Goal: Task Accomplishment & Management: Use online tool/utility

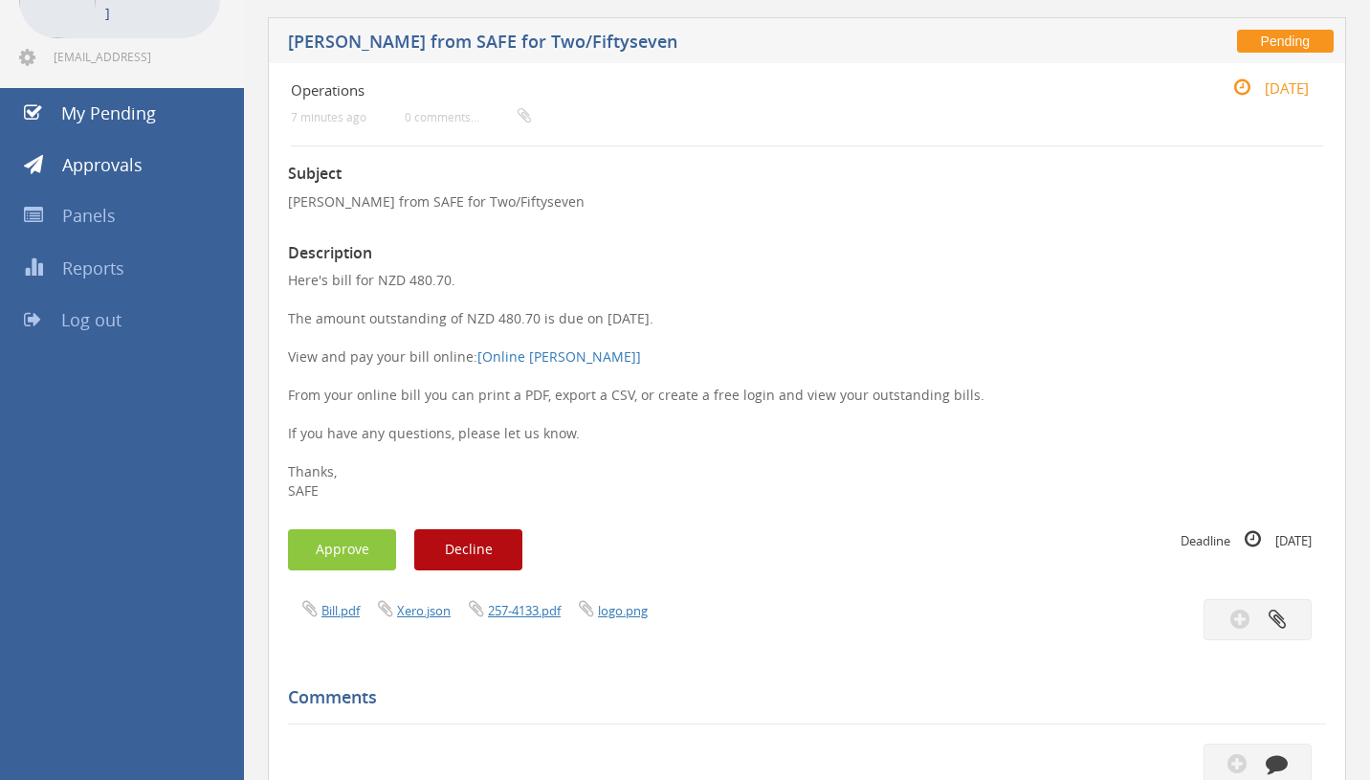
scroll to position [147, 0]
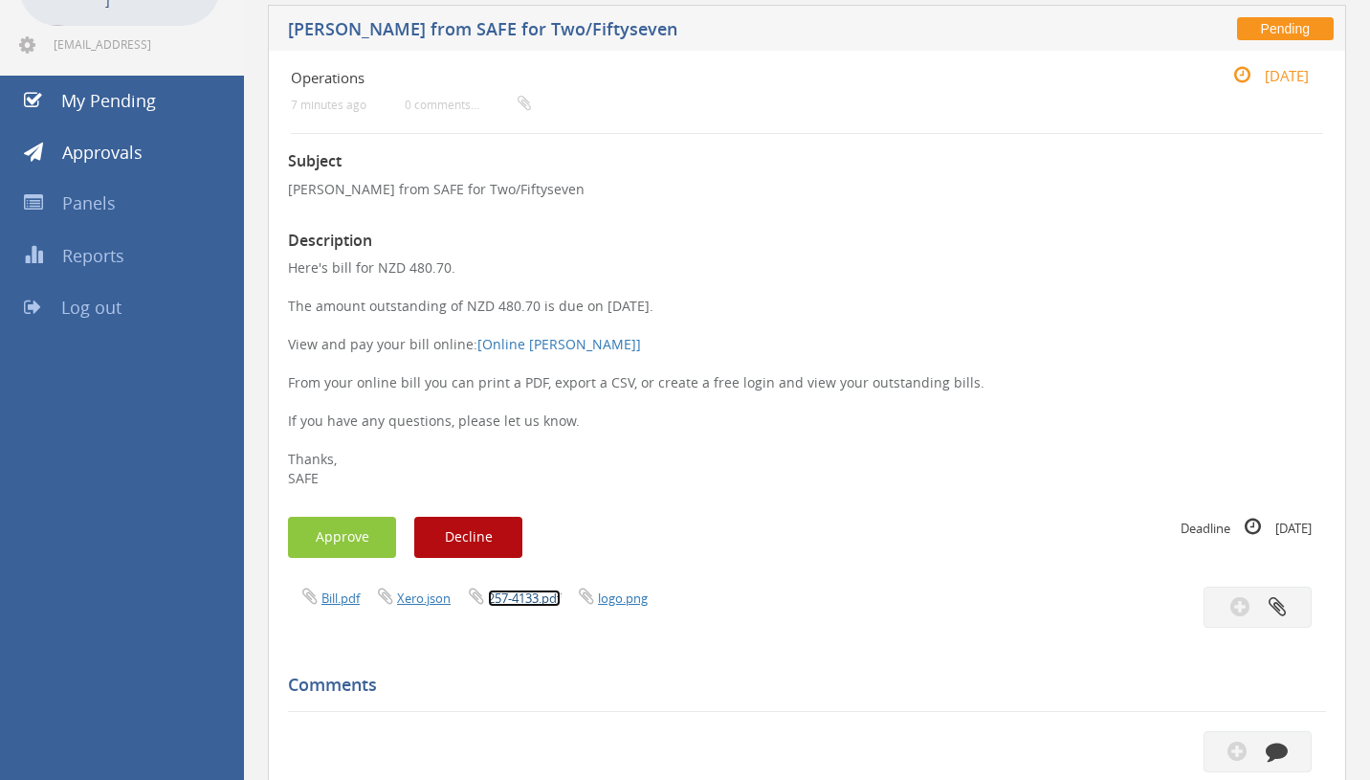
click at [519, 598] on link "257-4133.pdf" at bounding box center [524, 597] width 73 height 17
click at [342, 537] on button "Approve" at bounding box center [342, 537] width 108 height 41
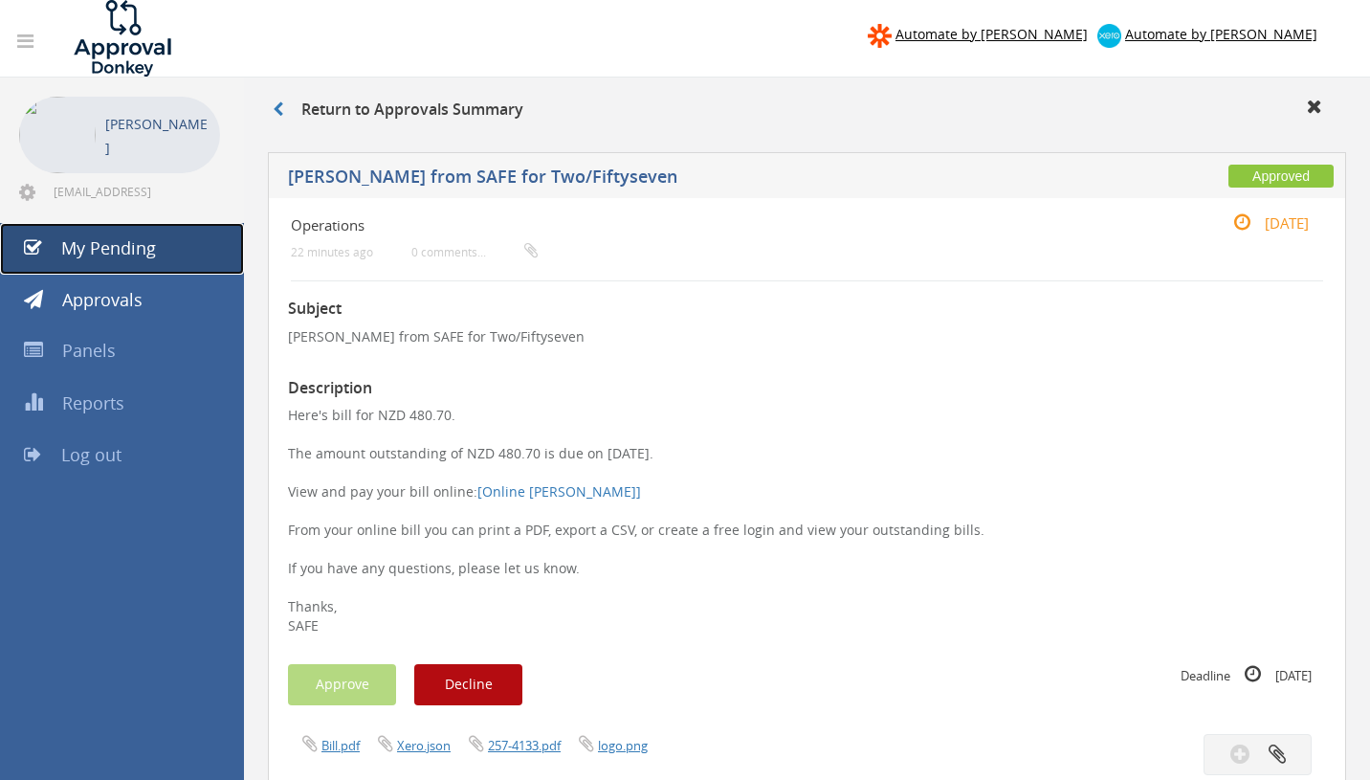
click at [108, 246] on span "My Pending" at bounding box center [108, 247] width 95 height 23
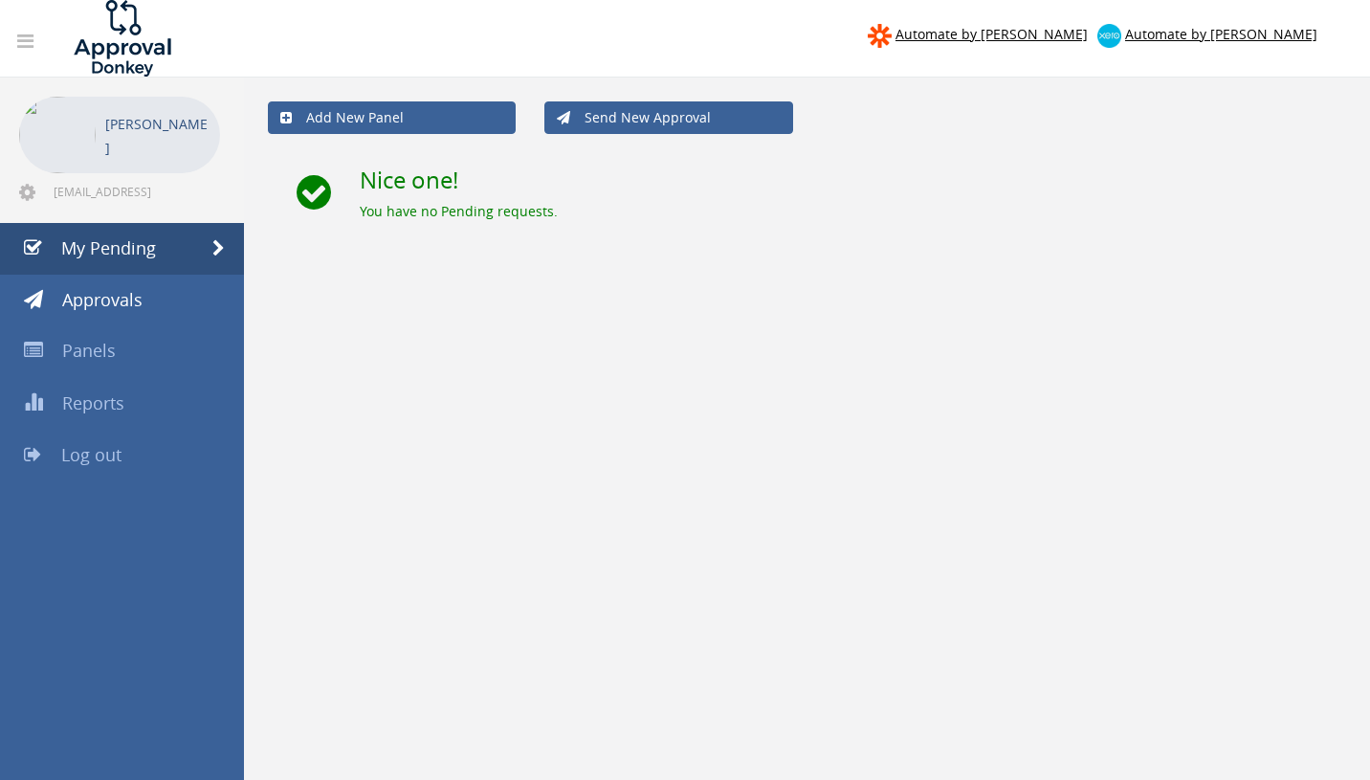
click at [24, 49] on icon at bounding box center [25, 41] width 16 height 19
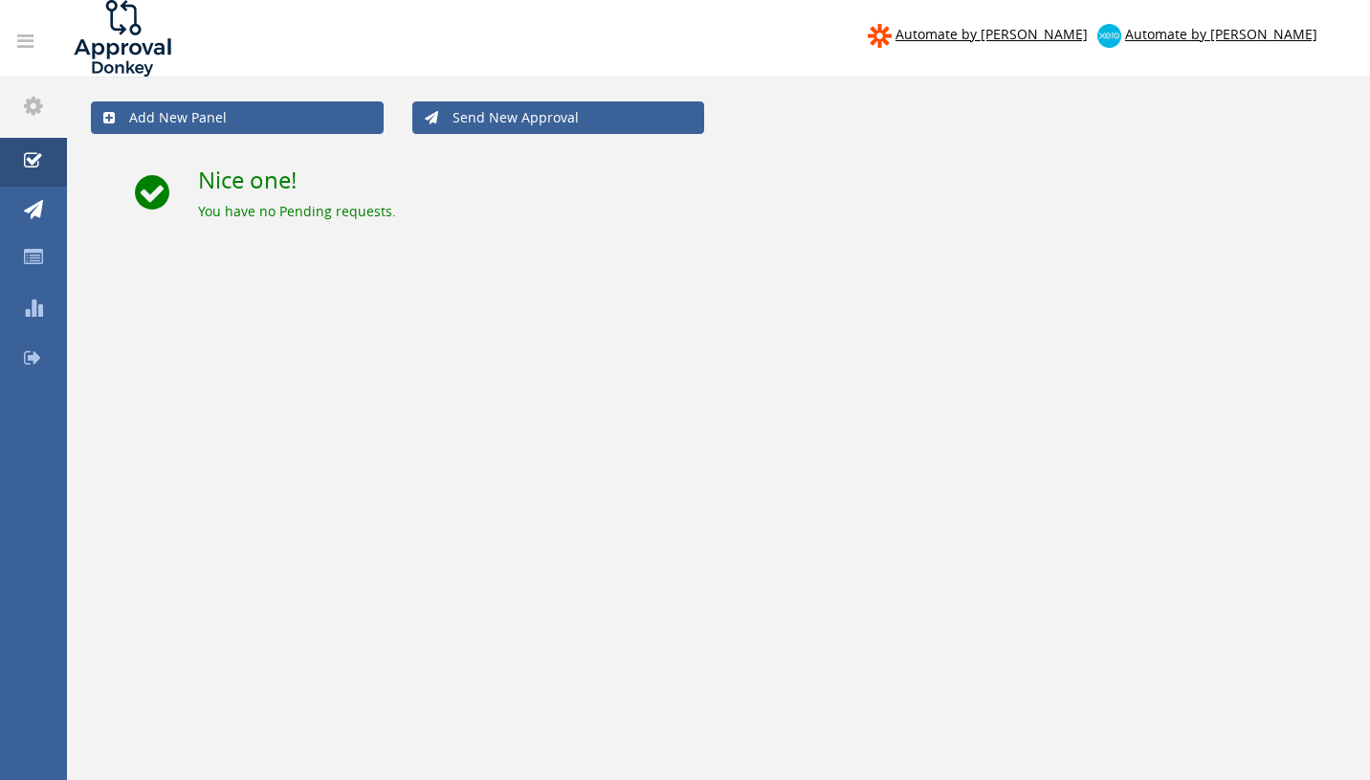
click at [31, 48] on icon at bounding box center [25, 41] width 16 height 19
